Goal: Information Seeking & Learning: Find specific fact

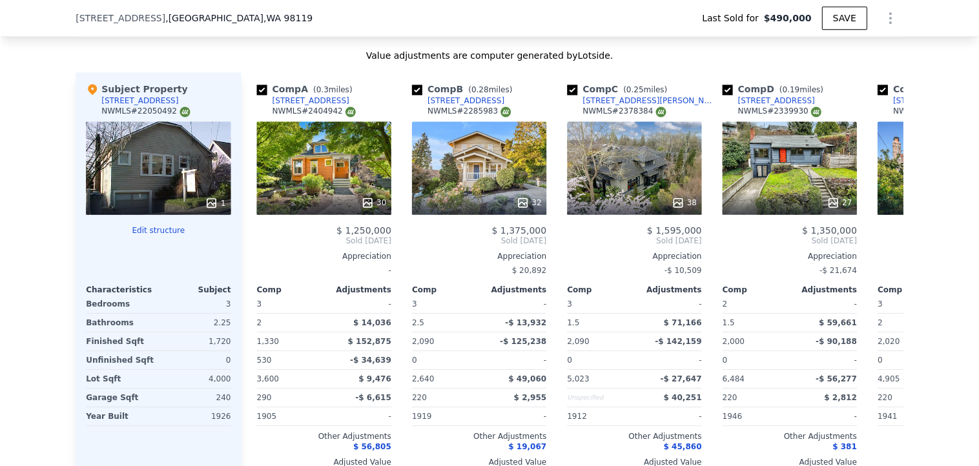
scroll to position [1508, 0]
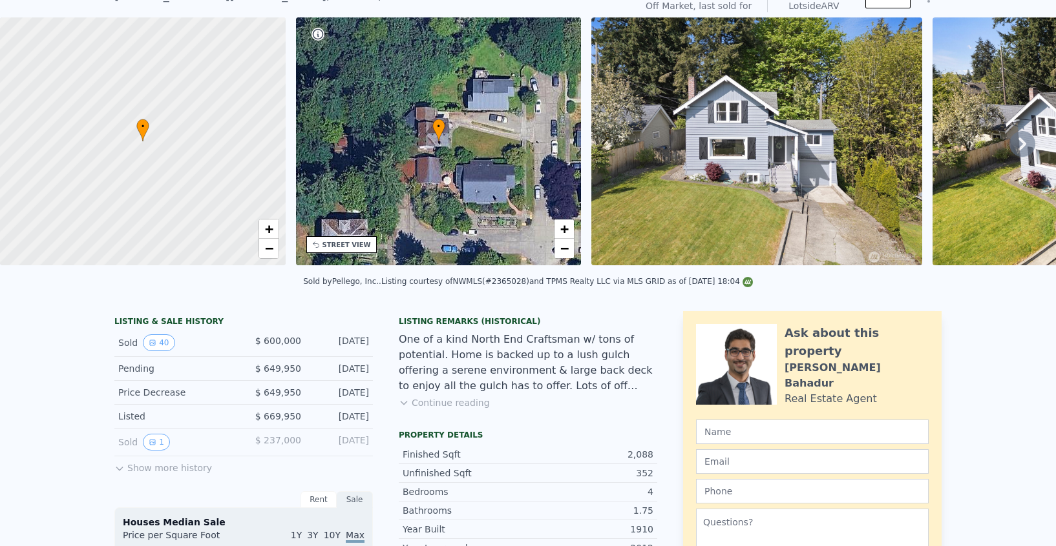
scroll to position [5, 0]
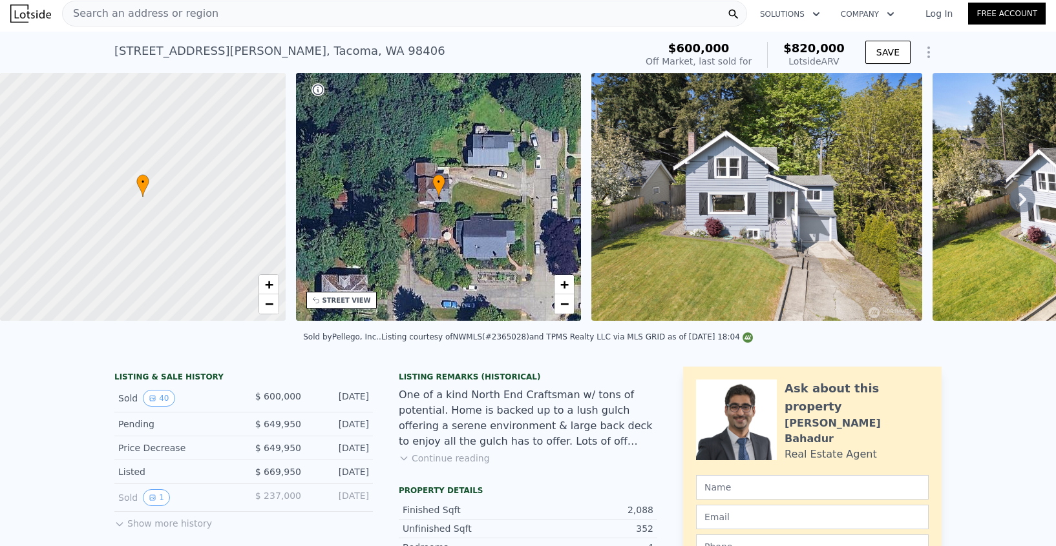
click at [170, 12] on span "Search an address or region" at bounding box center [141, 14] width 156 height 16
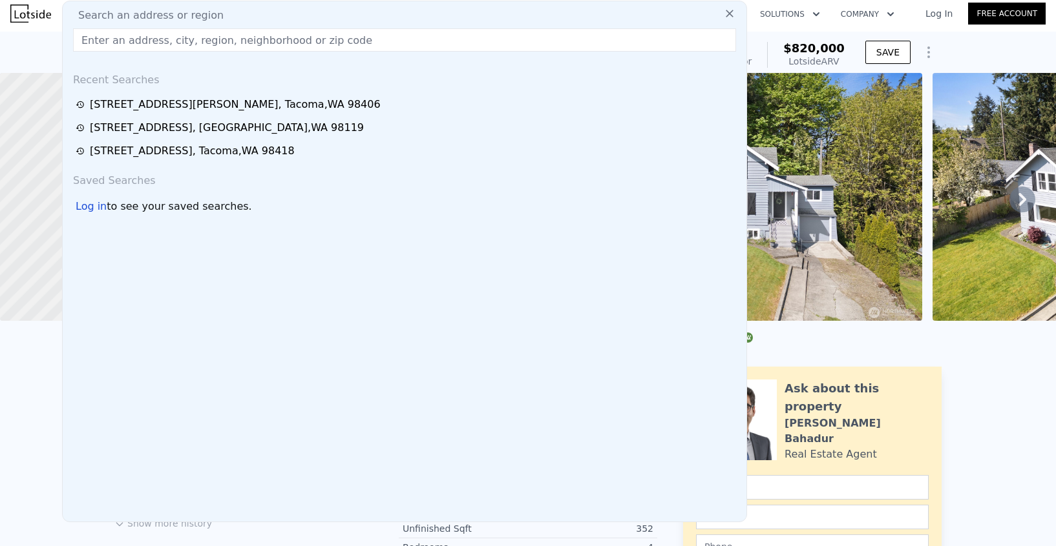
click at [161, 37] on input "text" at bounding box center [404, 39] width 663 height 23
paste input "[STREET_ADDRESS]"
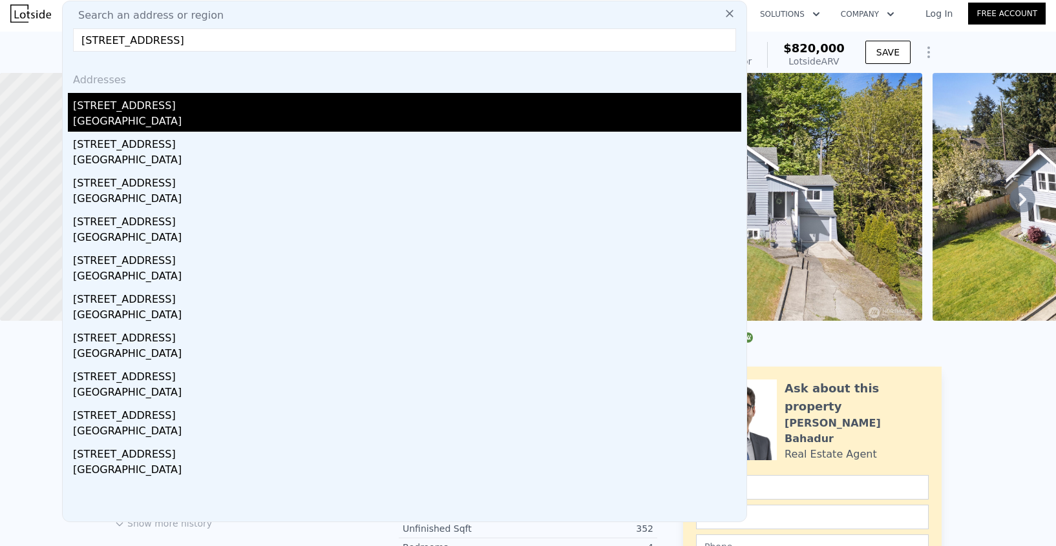
type input "[STREET_ADDRESS]"
click at [125, 101] on div "[STREET_ADDRESS]" at bounding box center [407, 103] width 668 height 21
